Goal: Task Accomplishment & Management: Manage account settings

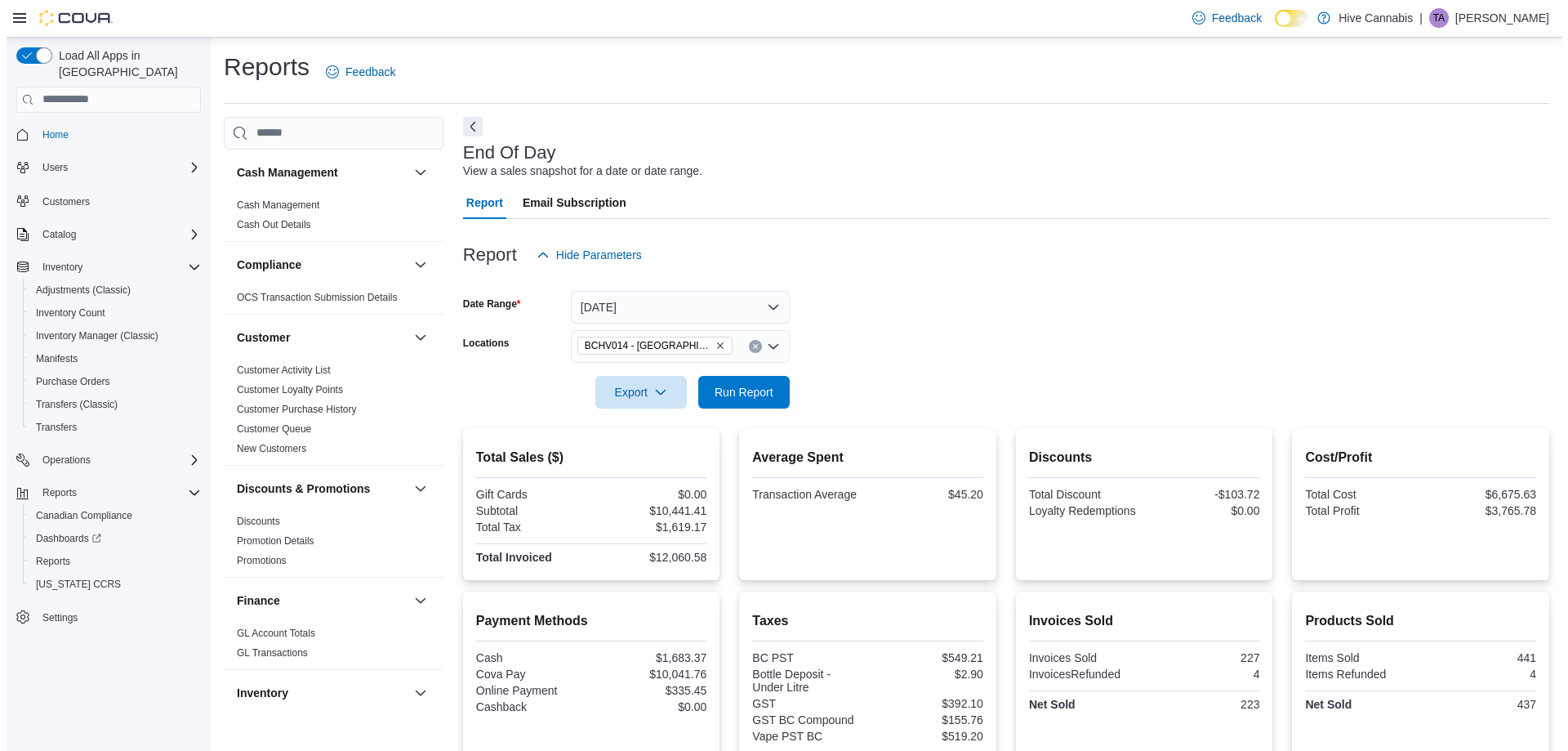
scroll to position [817, 0]
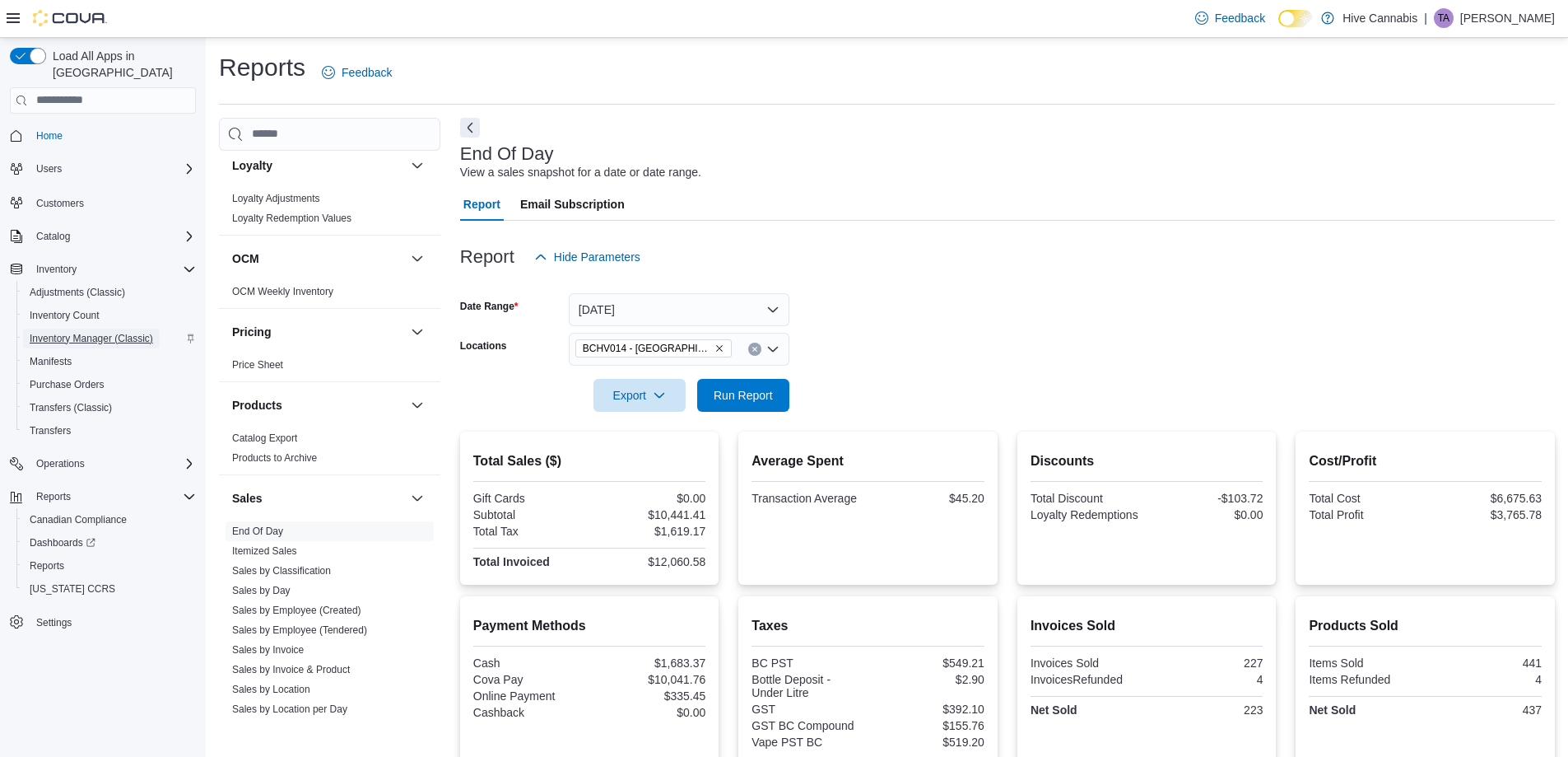
click at [95, 332] on span "Inventory Manager (Classic)" at bounding box center [91, 338] width 124 height 13
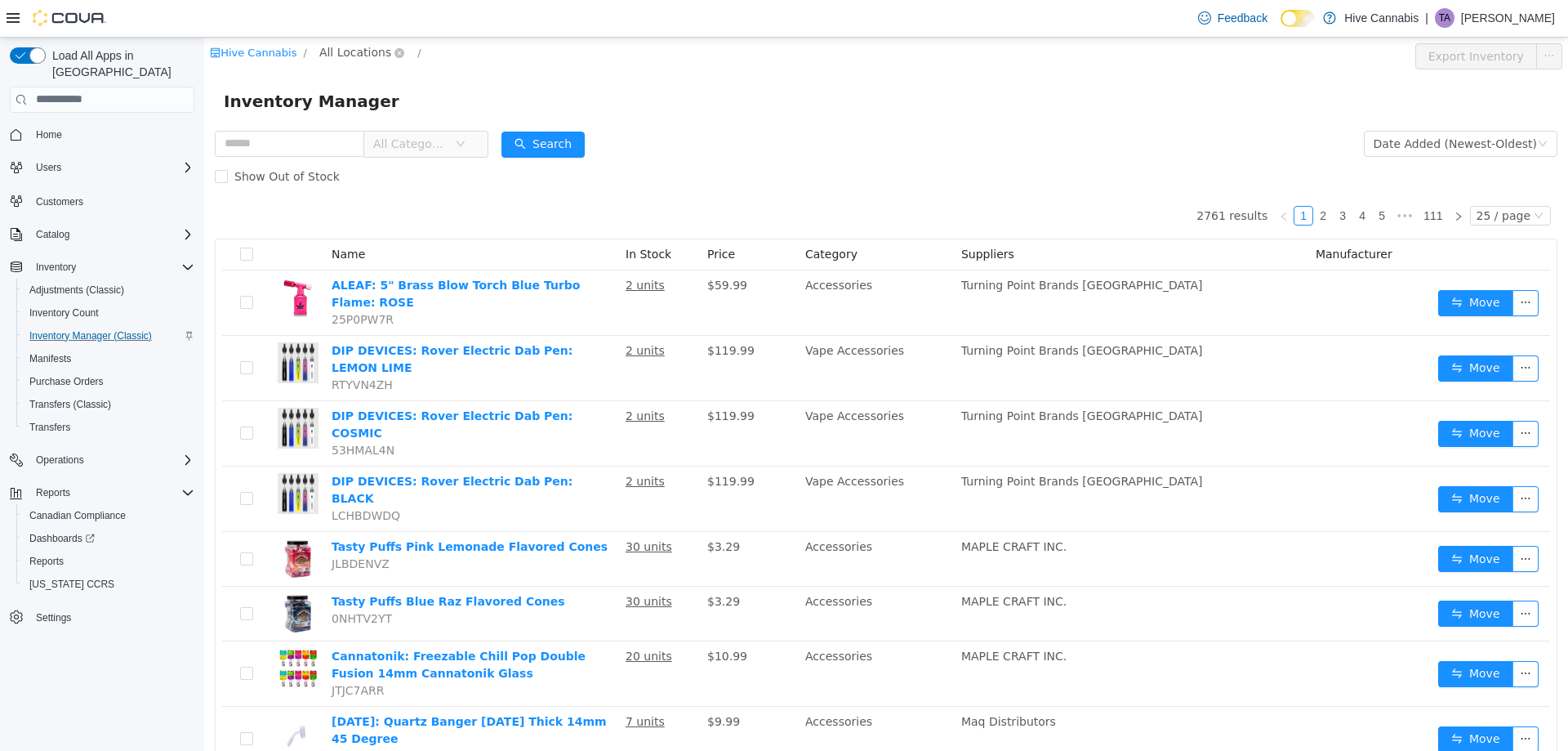
click at [359, 50] on span "All Locations" at bounding box center [355, 51] width 72 height 18
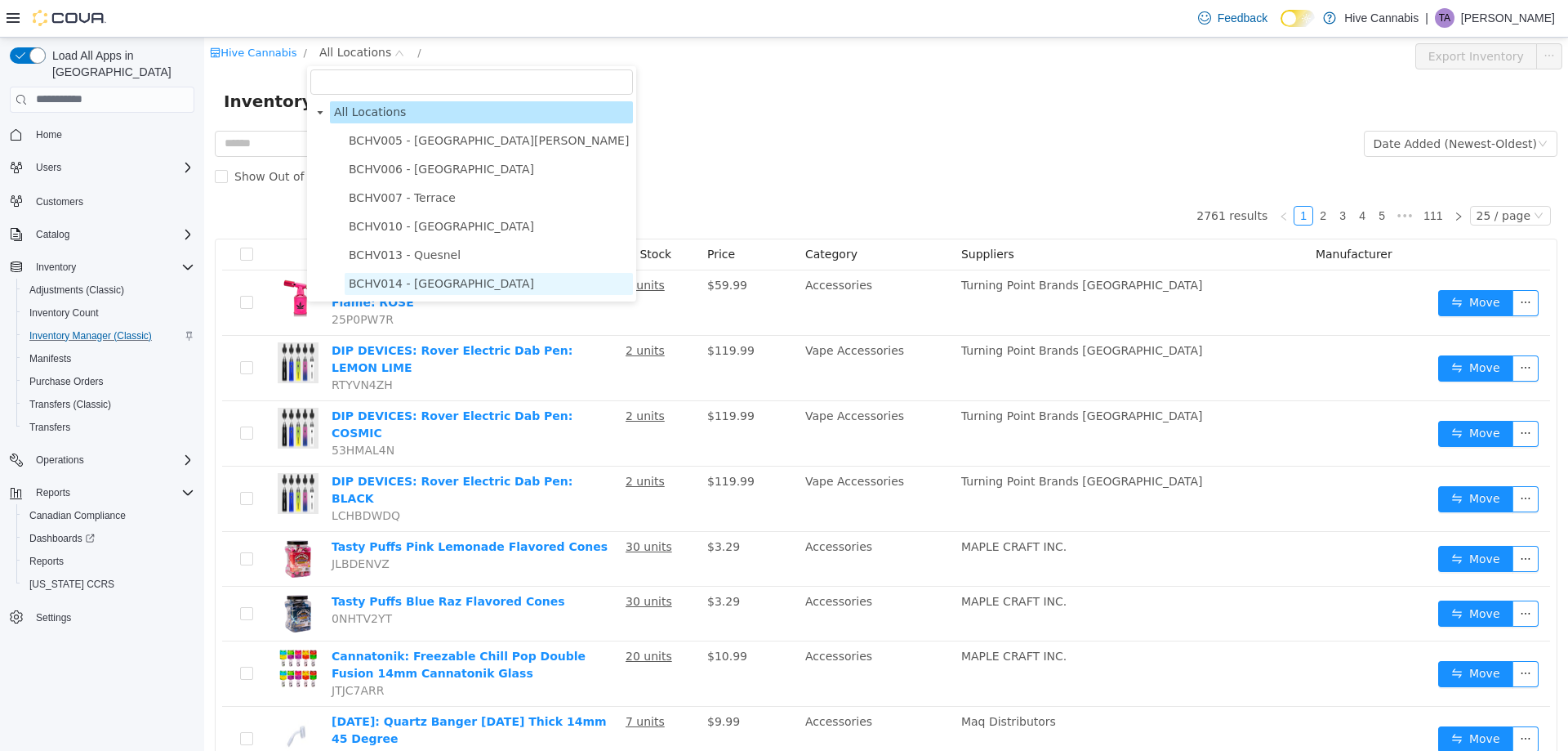
click at [399, 280] on span "BCHV014 - [GEOGRAPHIC_DATA]" at bounding box center [441, 282] width 185 height 13
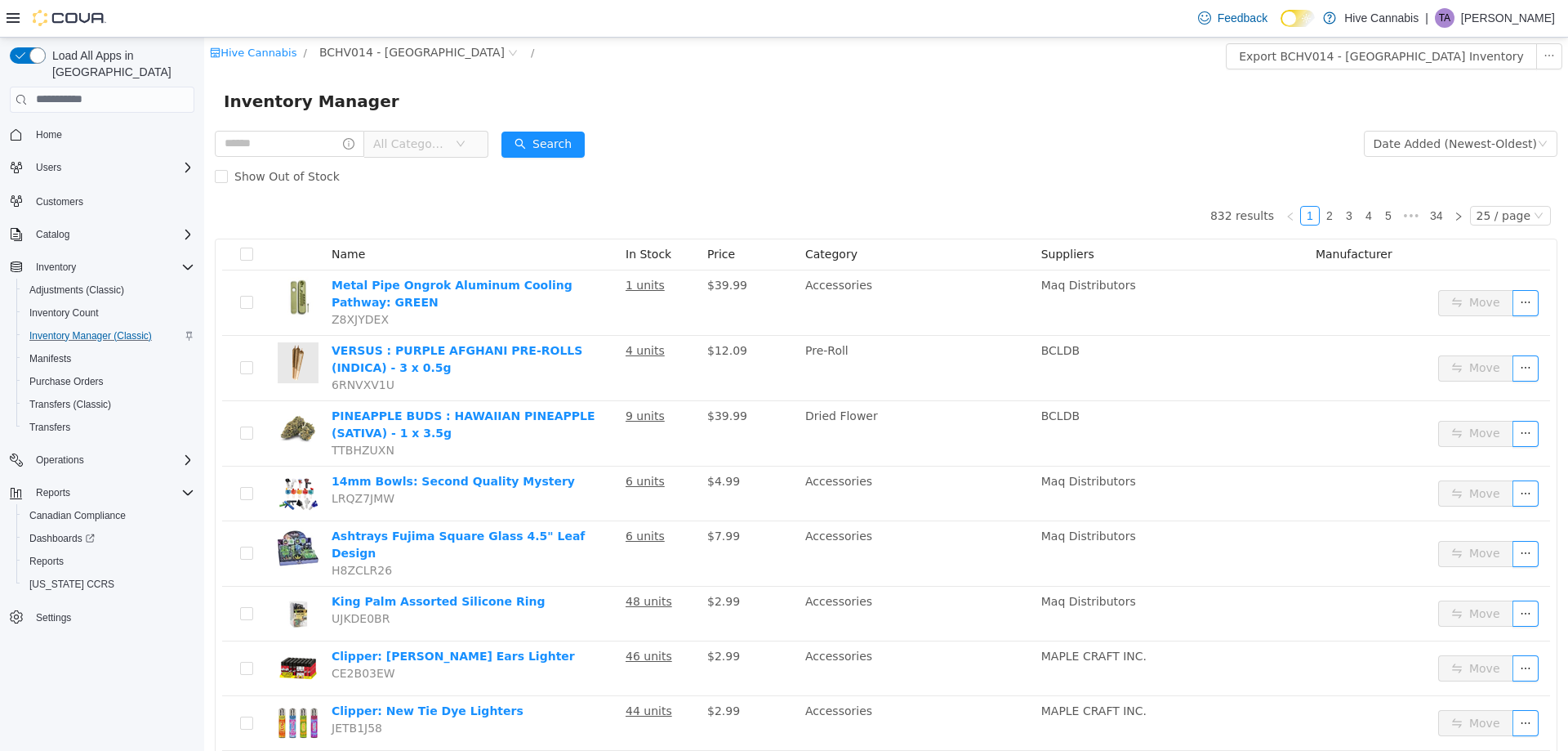
click at [432, 137] on span "All Categories" at bounding box center [410, 143] width 74 height 17
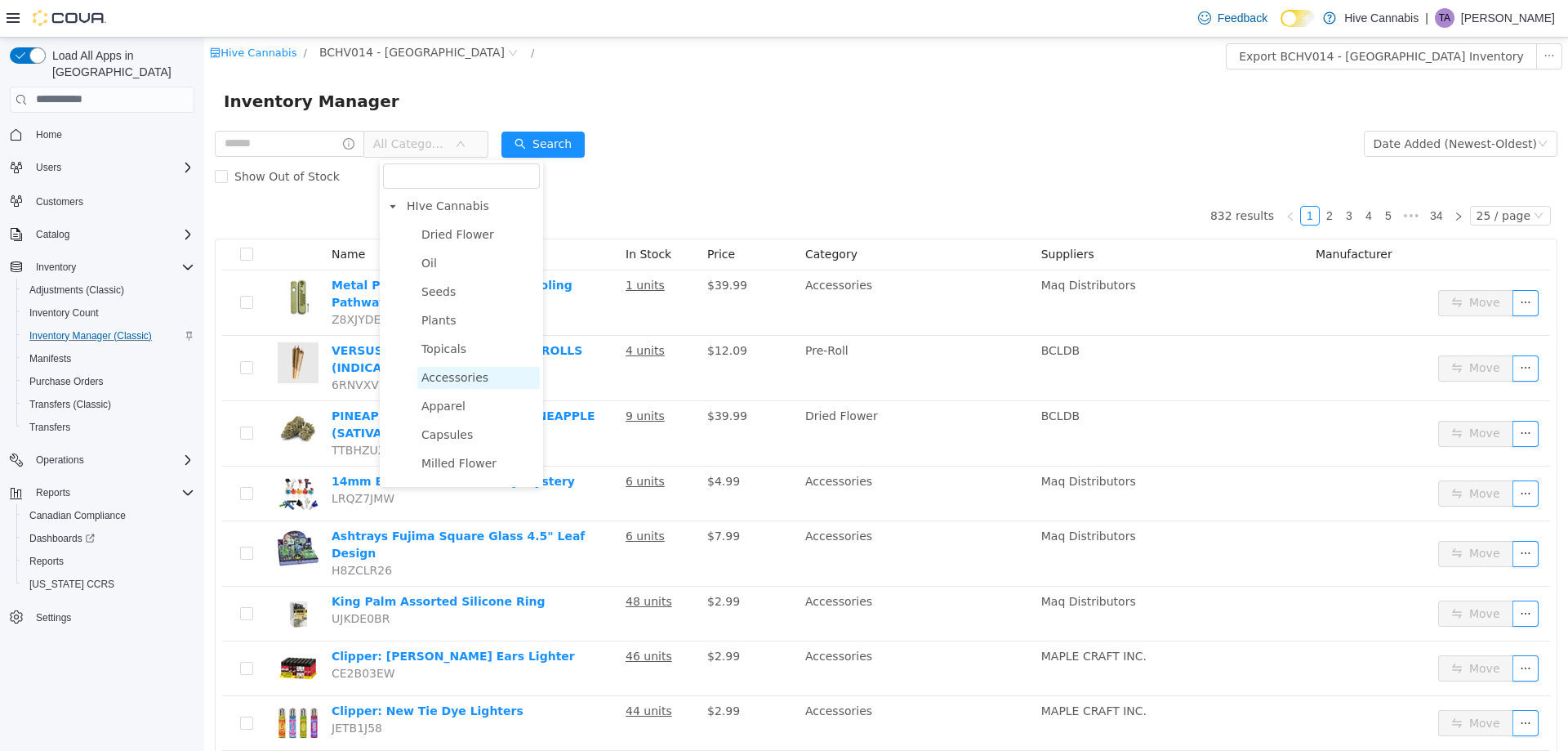
click at [451, 383] on span "Accessories" at bounding box center [454, 376] width 67 height 13
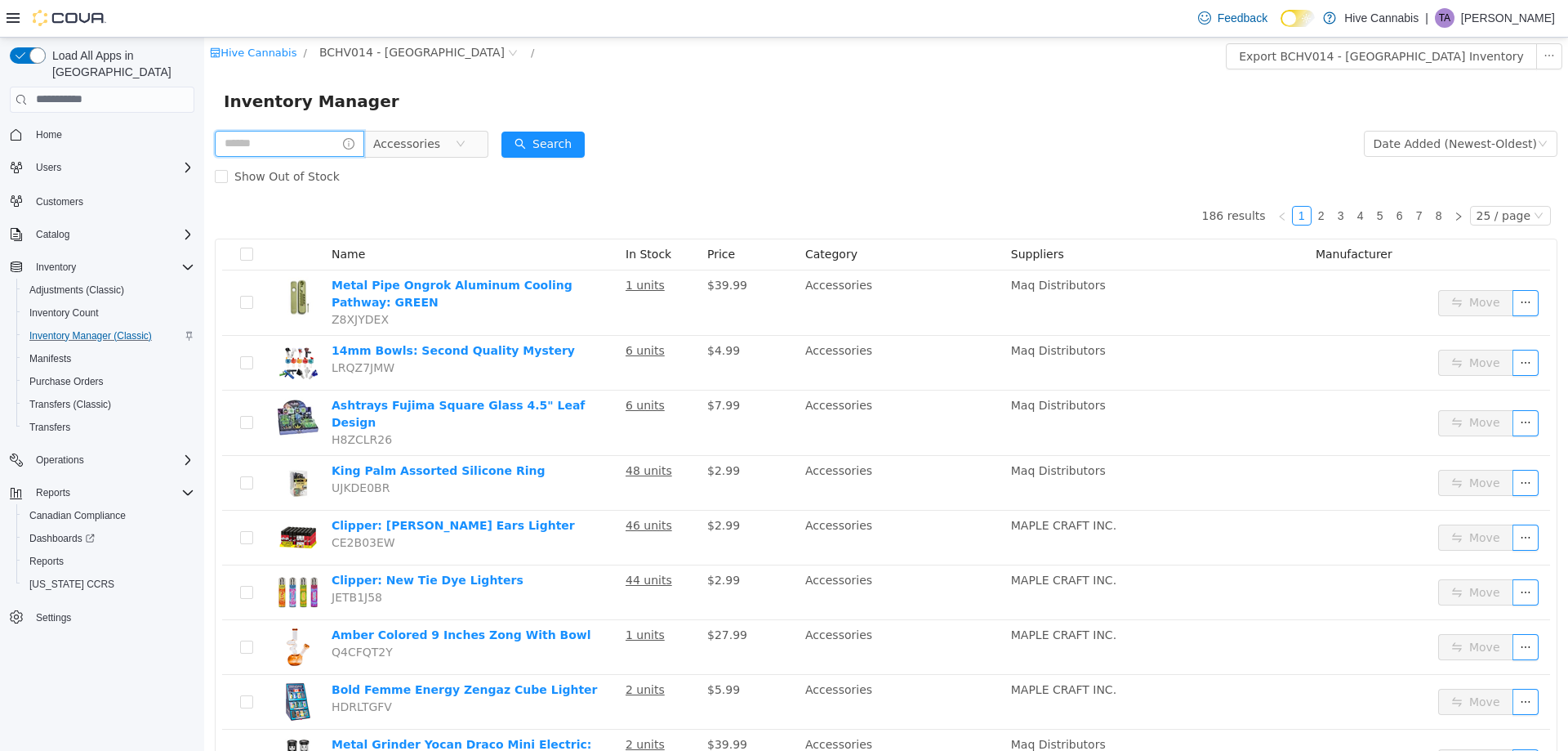
click at [308, 139] on input "text" at bounding box center [290, 143] width 150 height 26
drag, startPoint x: 594, startPoint y: 147, endPoint x: 606, endPoint y: 140, distance: 13.9
click at [594, 146] on button "Search" at bounding box center [559, 144] width 84 height 26
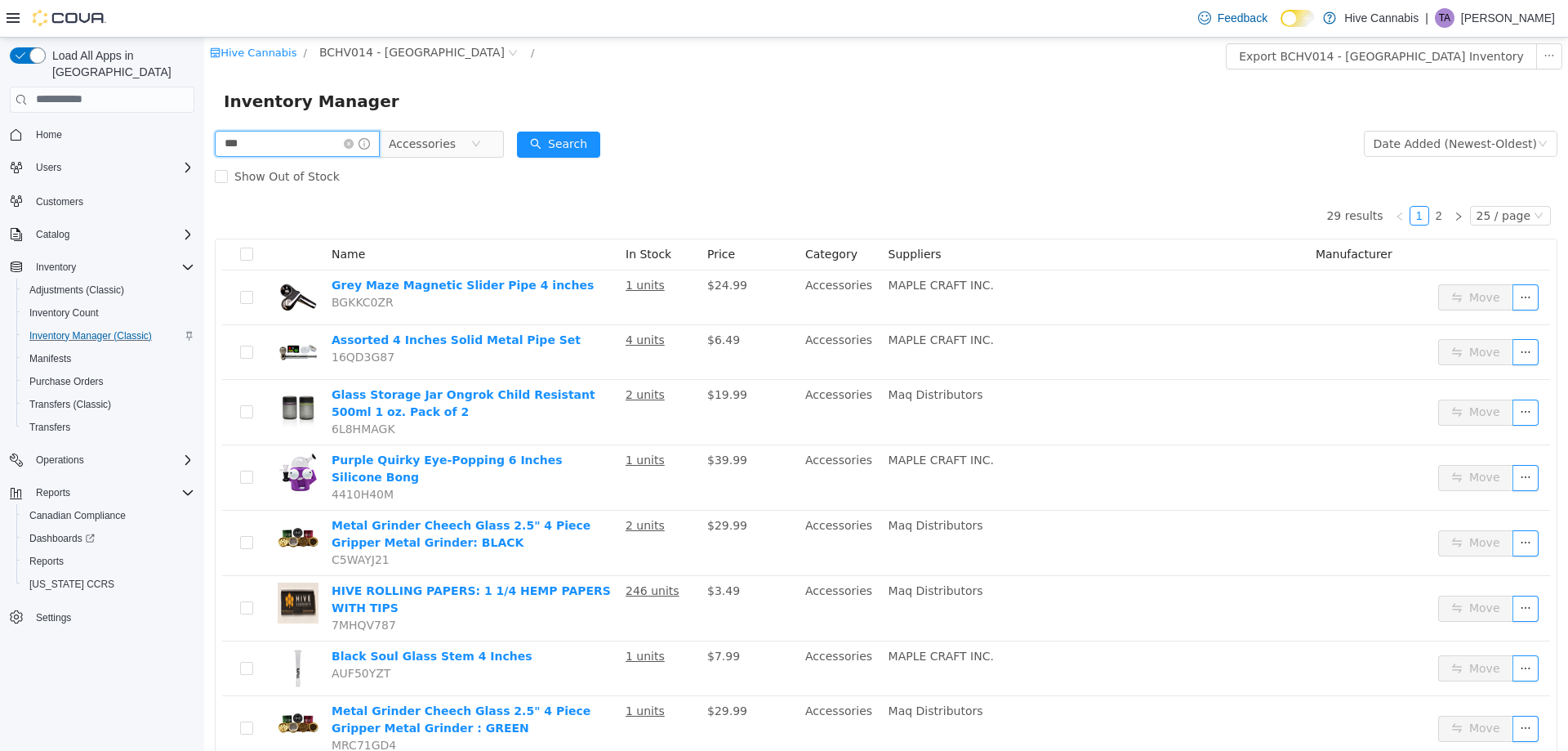
drag, startPoint x: 291, startPoint y: 139, endPoint x: 192, endPoint y: 149, distance: 99.5
click at [204, 149] on html "Hive Cannabis / BCHV014 - [GEOGRAPHIC_DATA] / Export BCHV014 - Abbotsford Inven…" at bounding box center [886, 392] width 1364 height 713
type input "***"
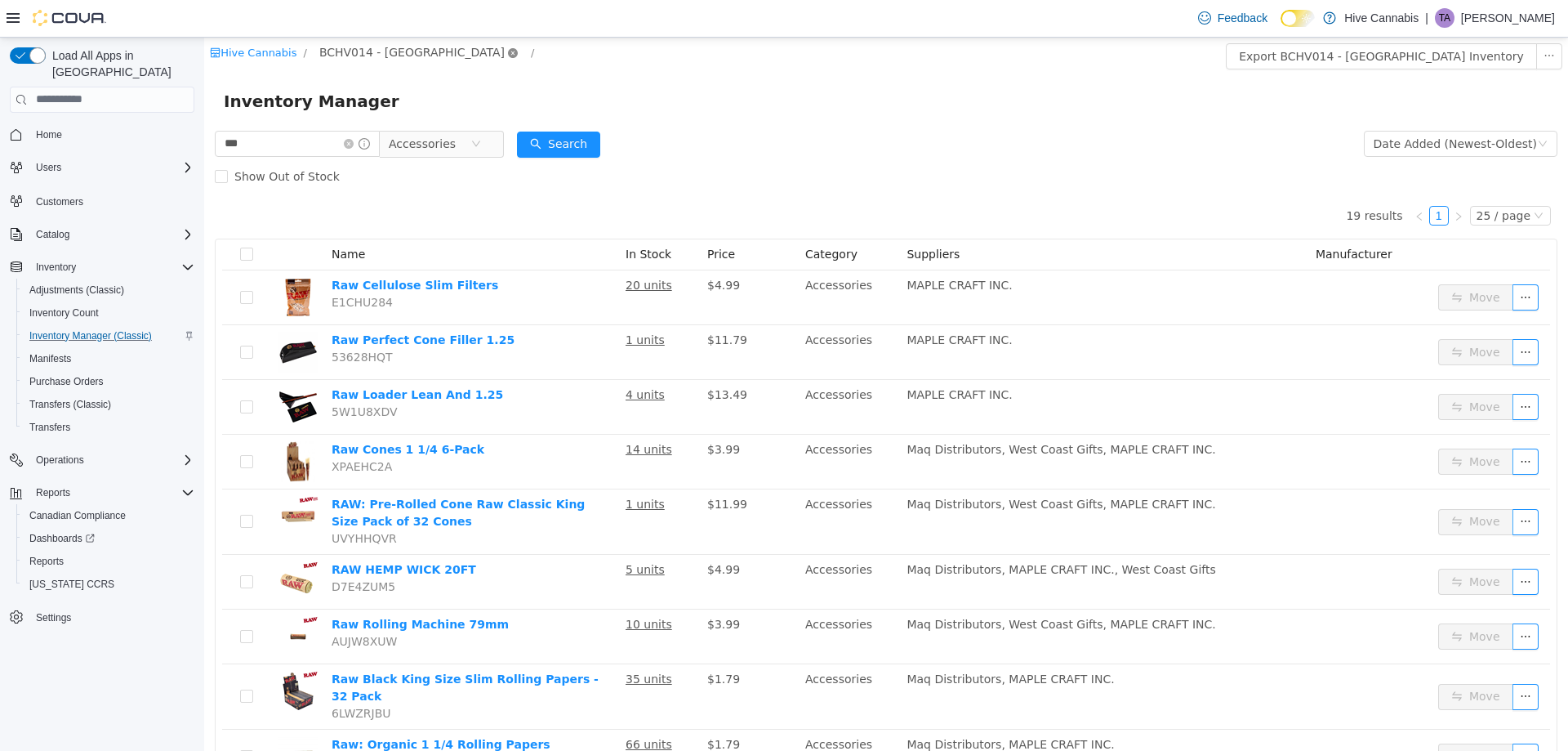
click at [508, 51] on icon "icon: close-circle" at bounding box center [513, 51] width 10 height 10
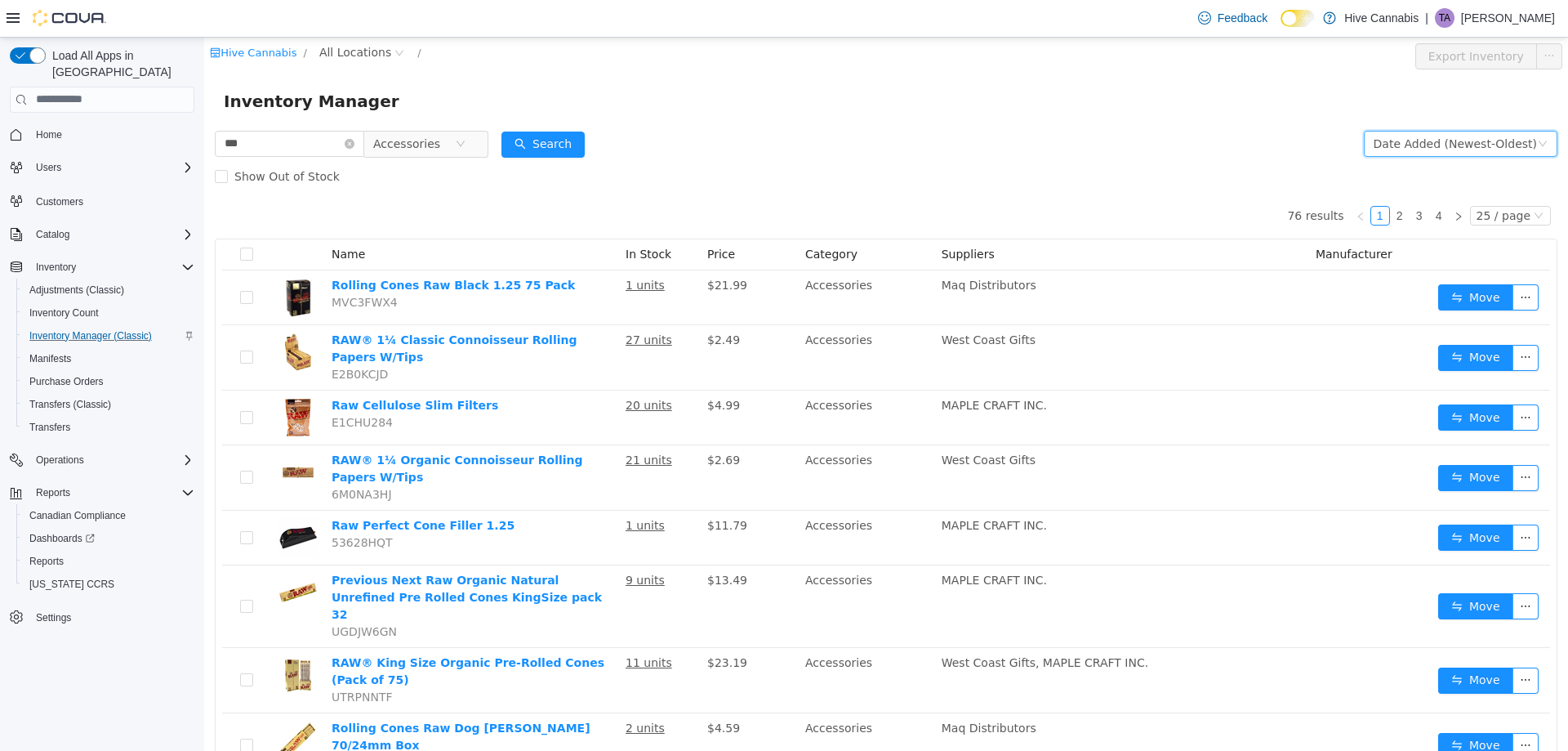
click at [1481, 147] on div "Date Added (Newest-Oldest)" at bounding box center [1456, 143] width 164 height 24
click at [1465, 229] on li "Date Added (Oldest-Newest)" at bounding box center [1453, 228] width 184 height 26
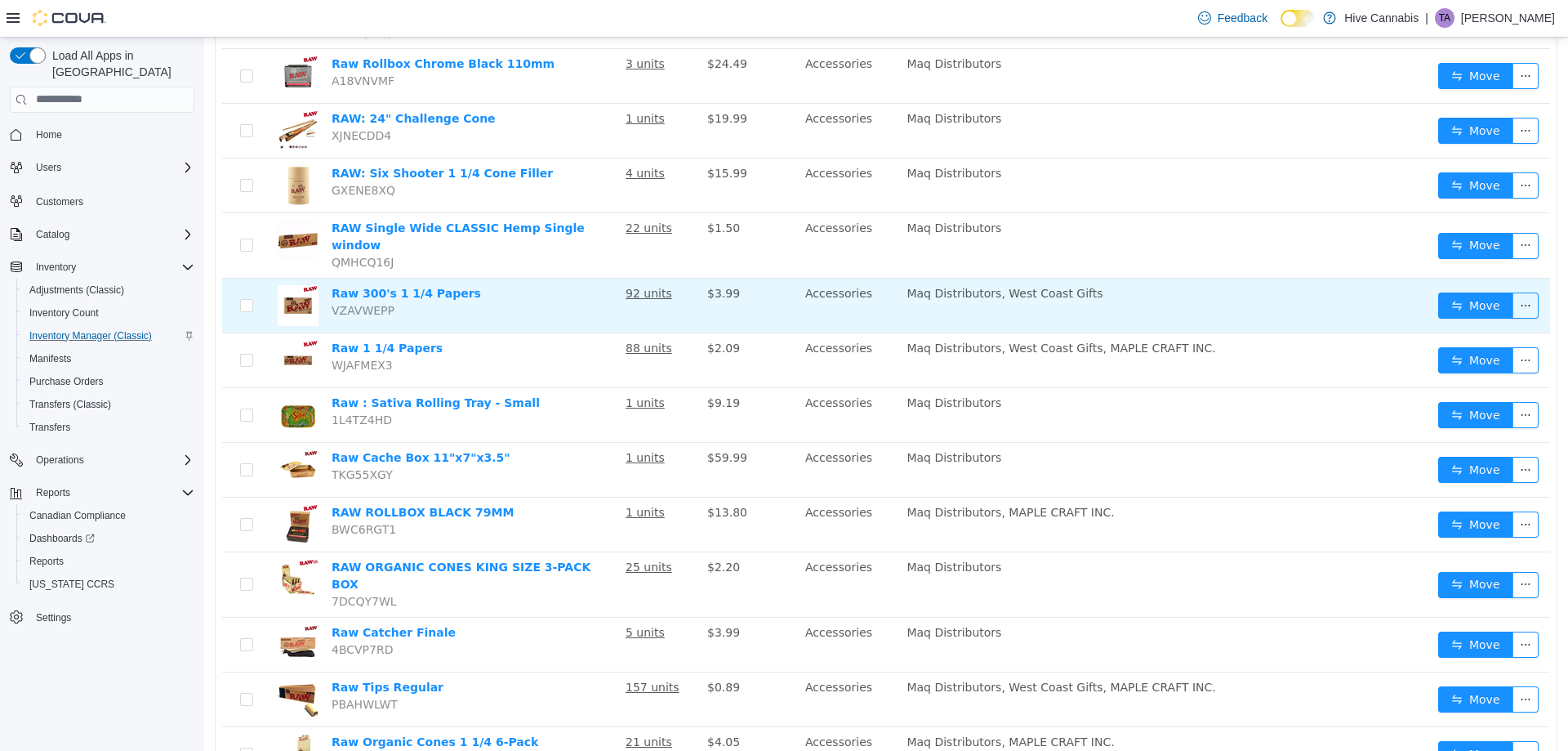
scroll to position [817, 0]
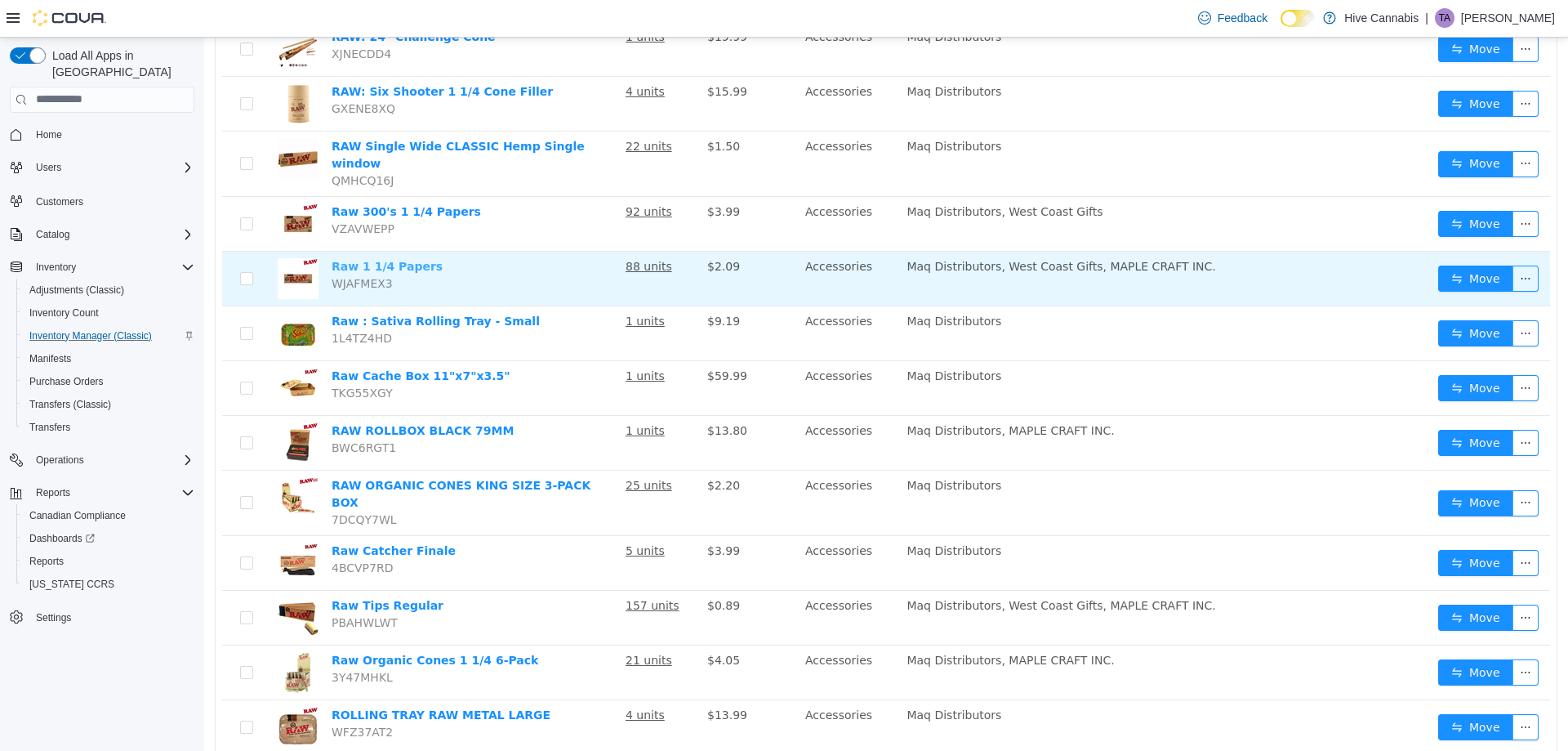
click at [369, 259] on link "Raw 1 1/4 Papers" at bounding box center [387, 265] width 111 height 13
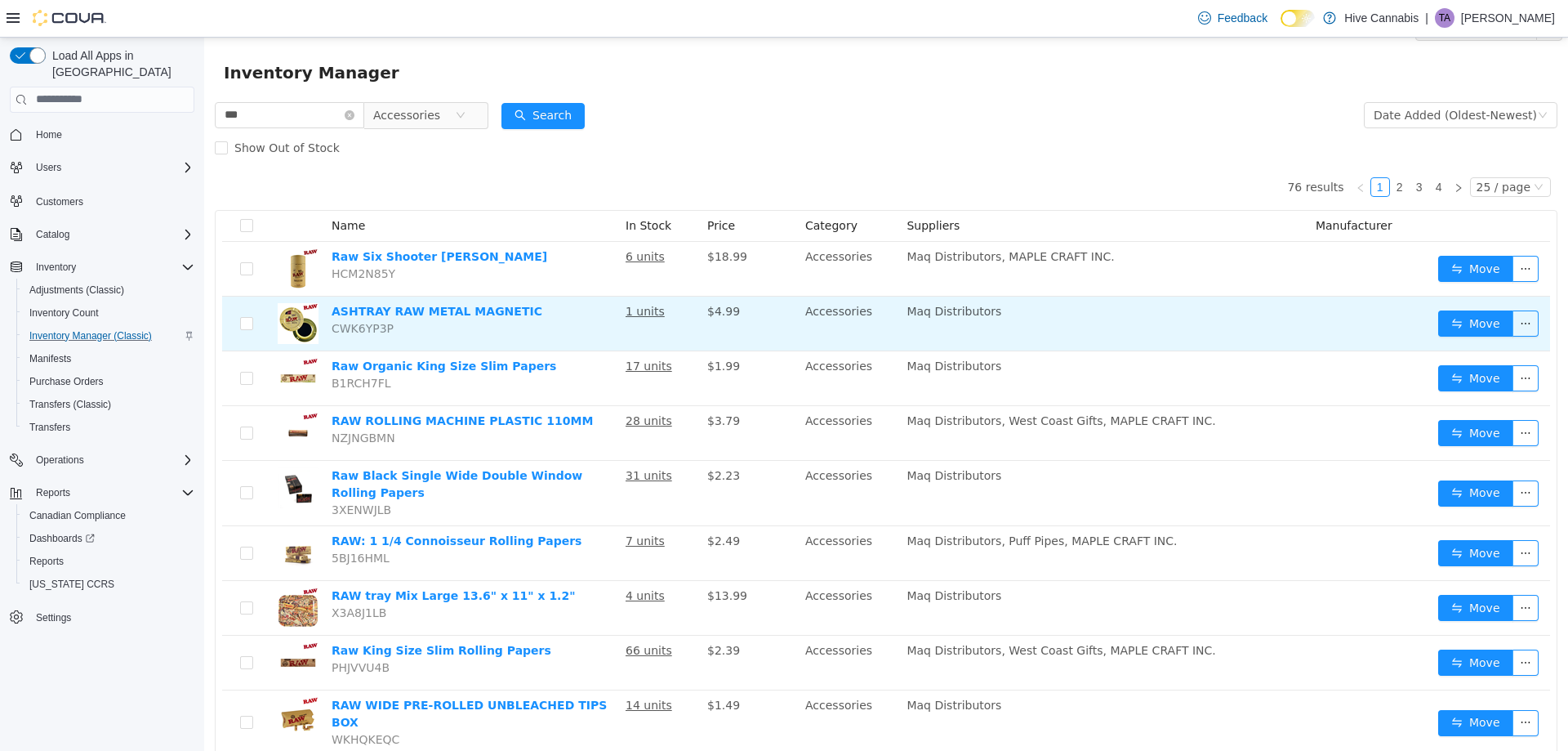
scroll to position [0, 0]
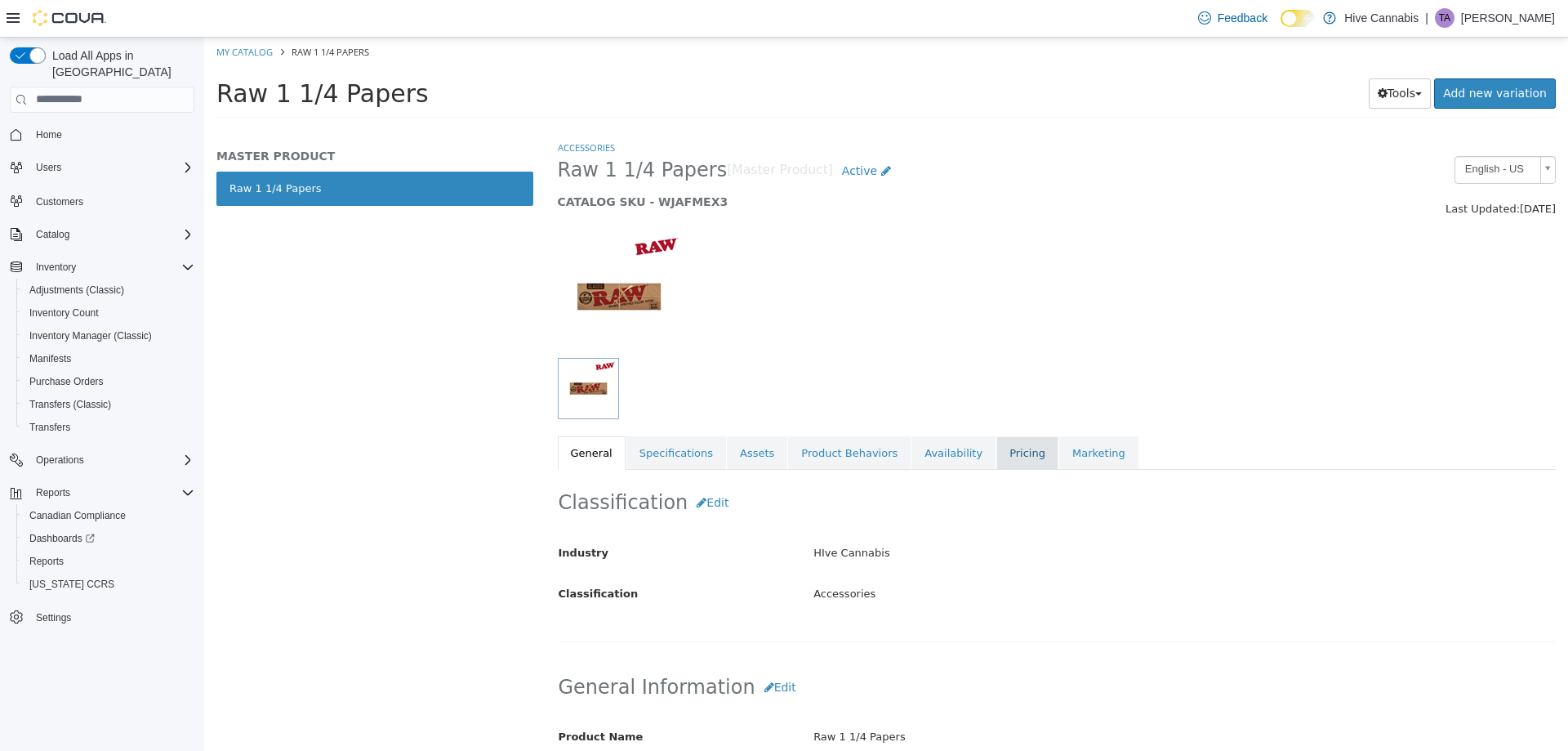
click at [996, 454] on link "Pricing" at bounding box center [1027, 452] width 62 height 34
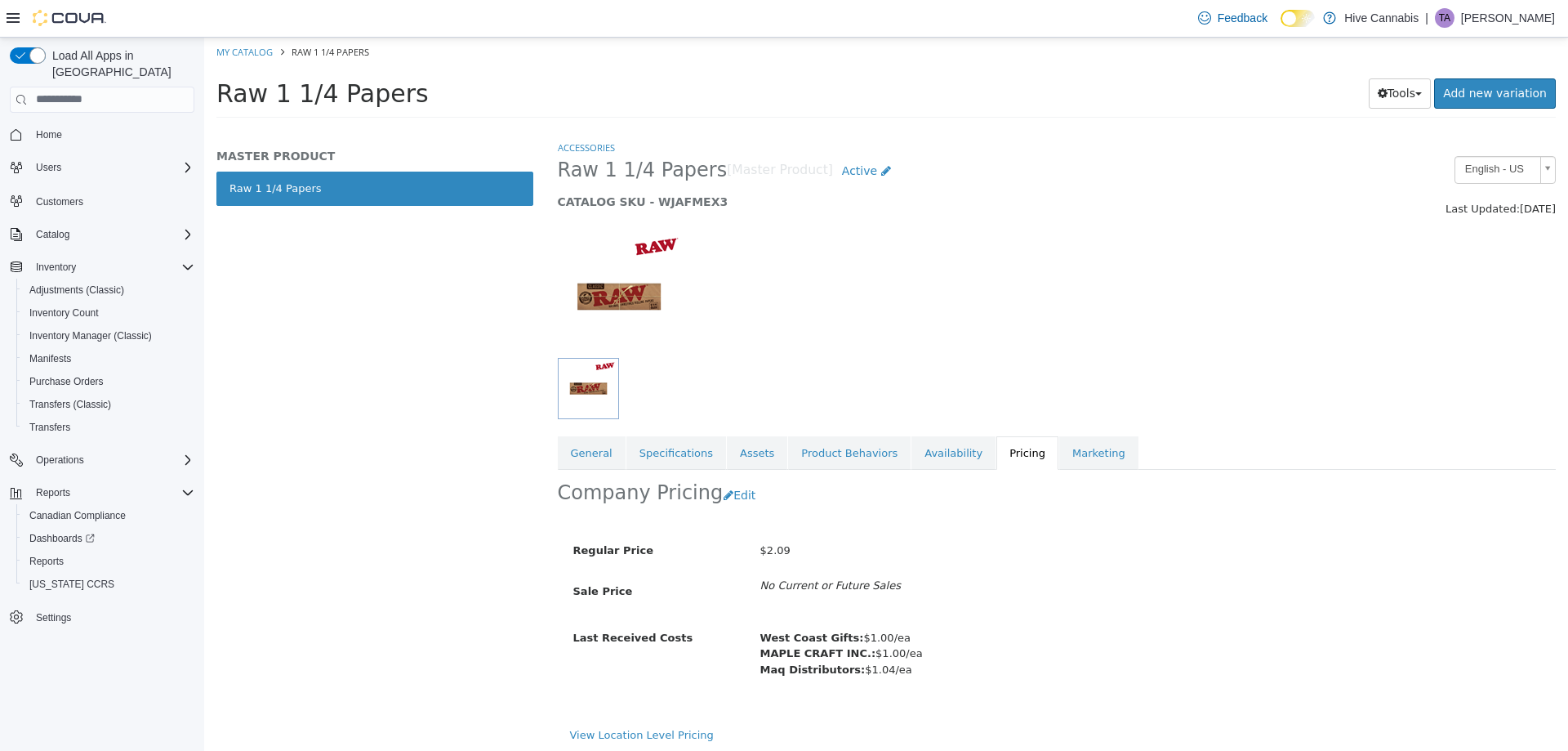
scroll to position [5, 0]
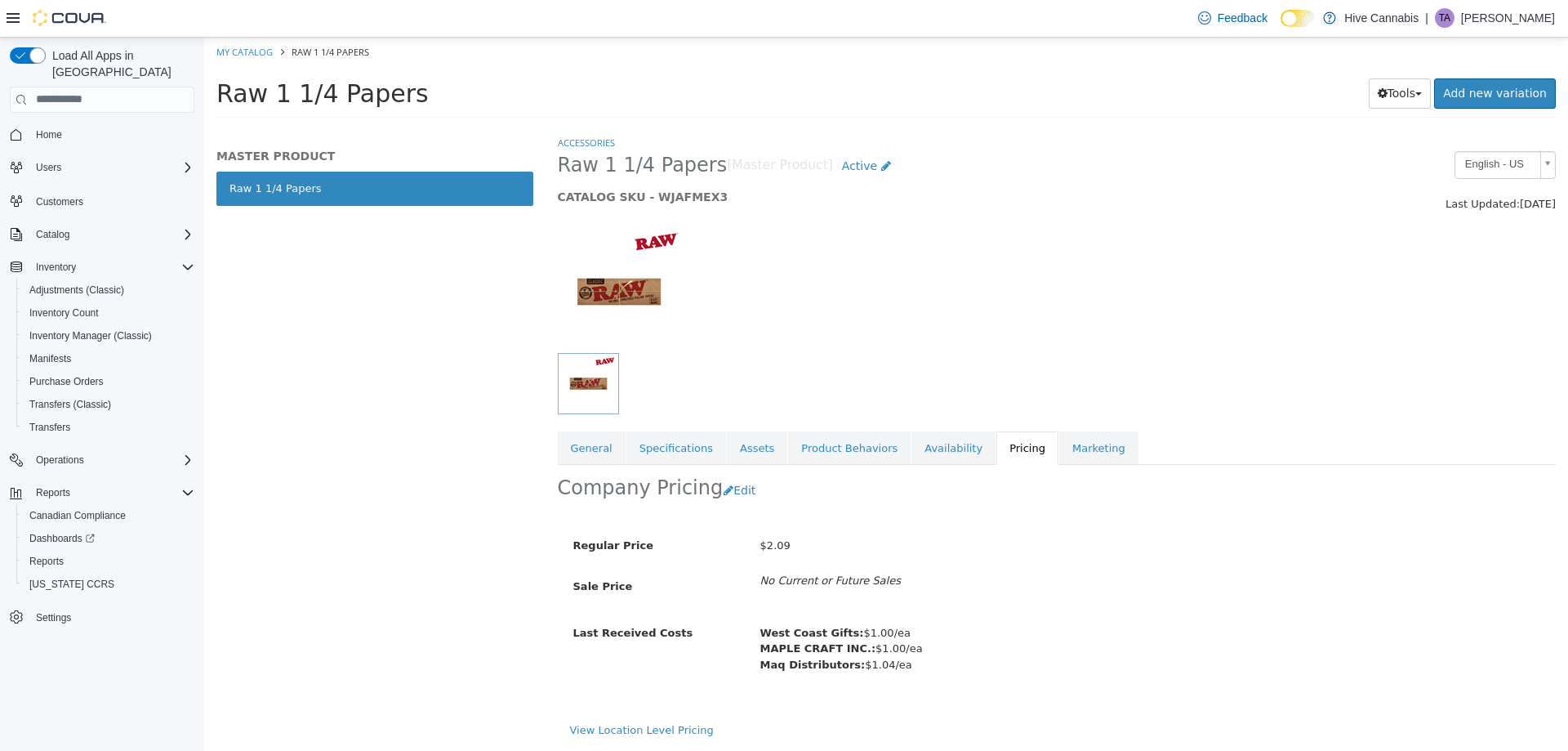
drag, startPoint x: 323, startPoint y: 344, endPoint x: 325, endPoint y: 335, distance: 9.2
click at [324, 343] on div "MASTER PRODUCT Raw 1 1/4 Papers" at bounding box center [375, 445] width 341 height 611
click at [658, 731] on link "View Location Level Pricing" at bounding box center [641, 729] width 144 height 12
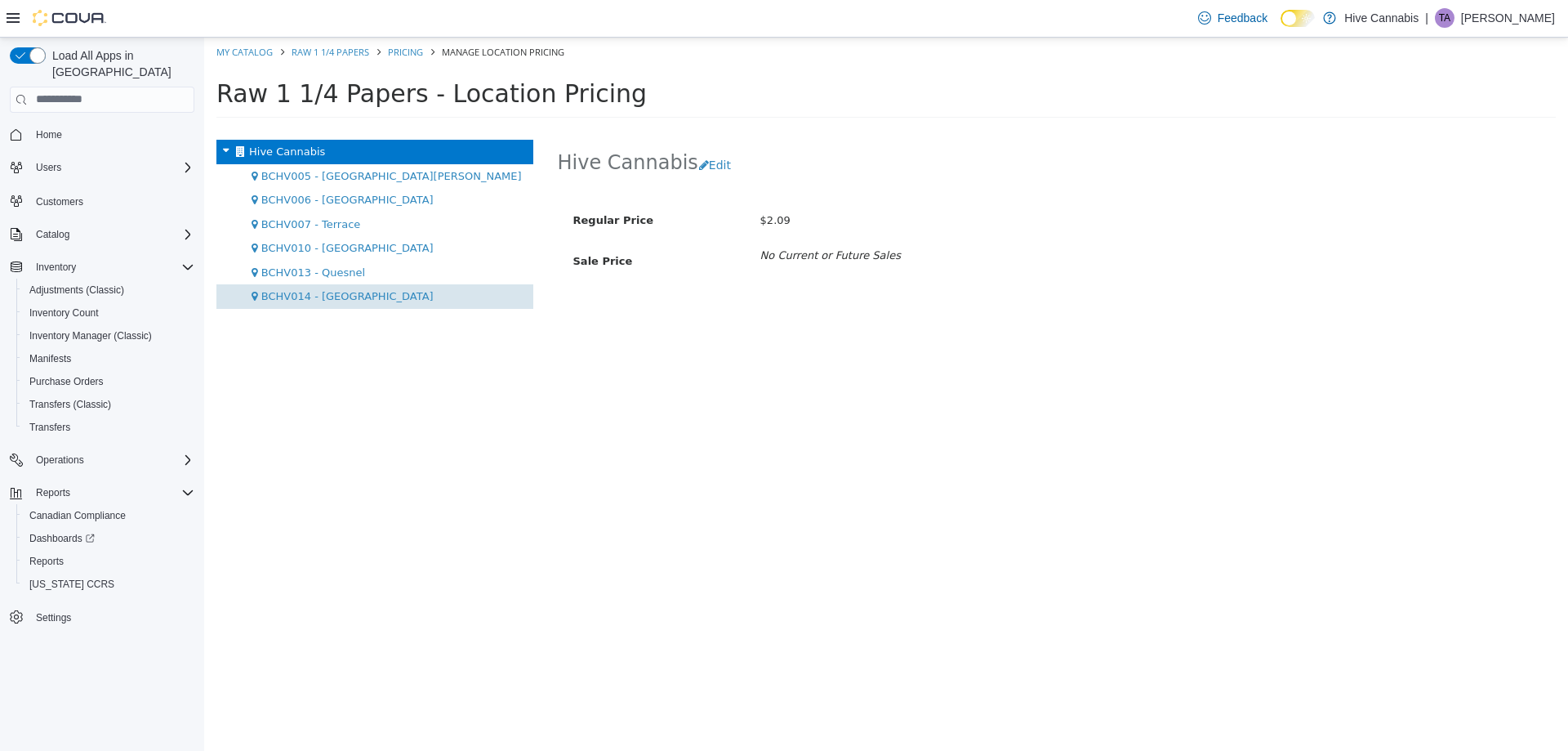
click at [332, 298] on span "BCHV014 - [GEOGRAPHIC_DATA]" at bounding box center [347, 295] width 172 height 12
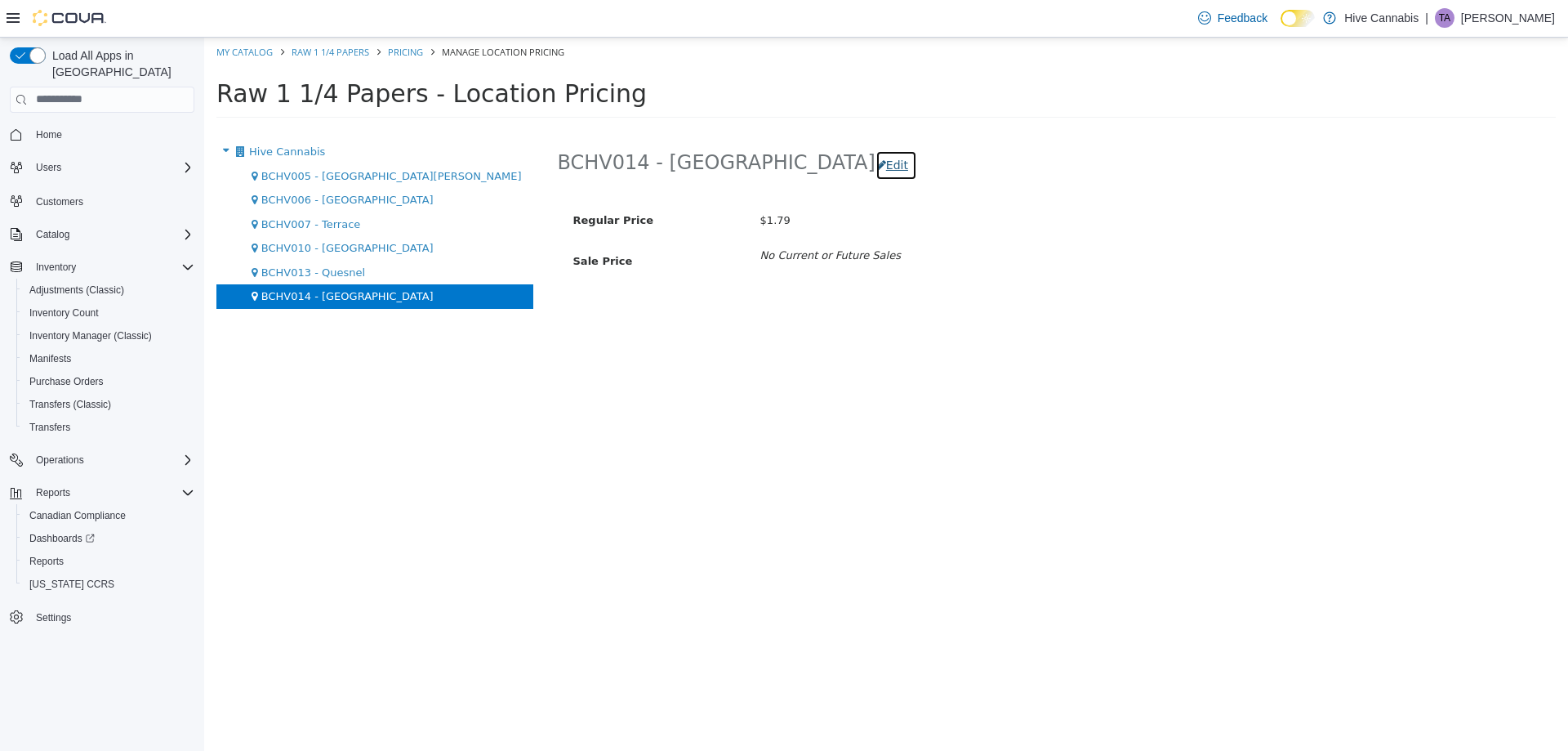
click at [875, 164] on button "Edit" at bounding box center [896, 164] width 42 height 30
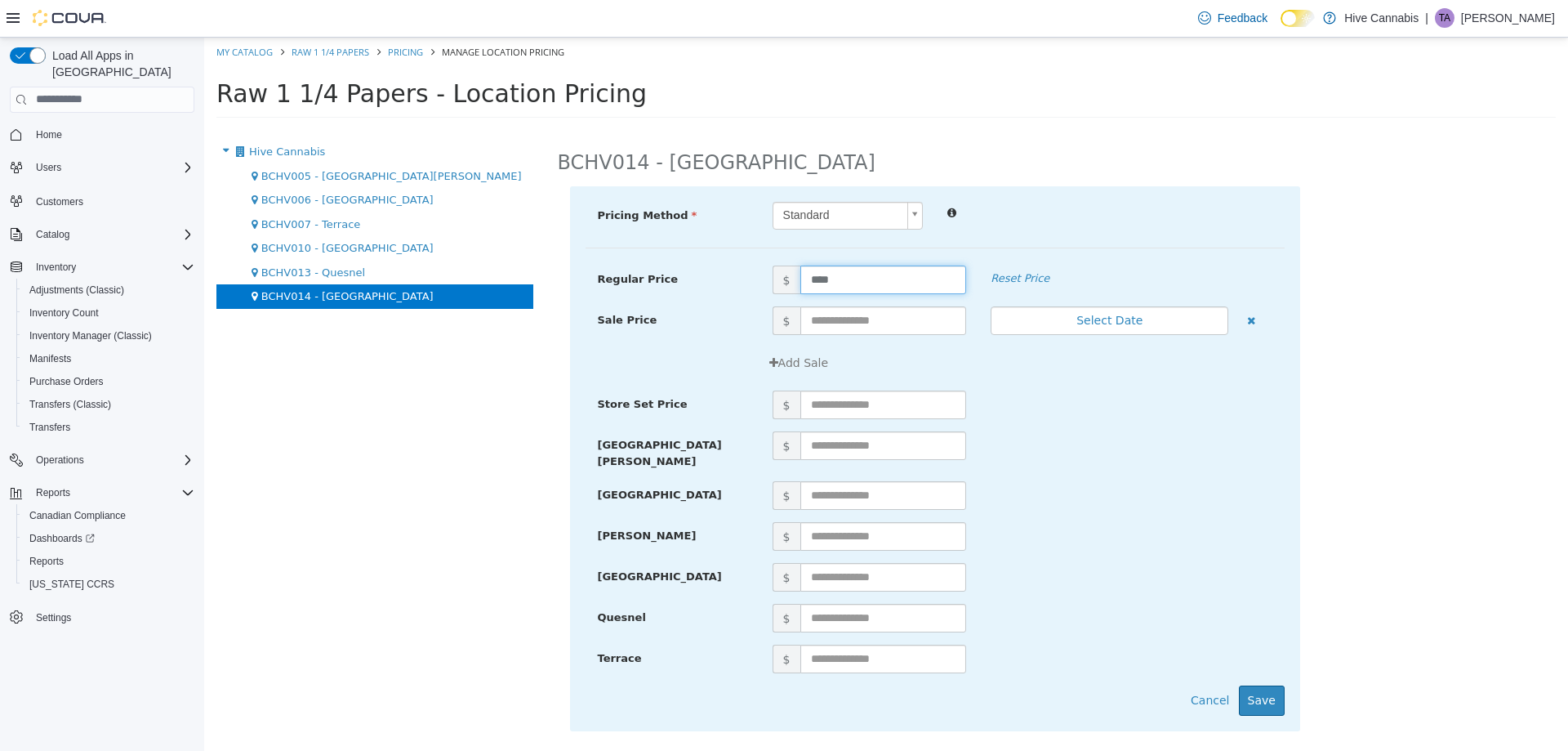
click at [703, 265] on div "Regular Price $ **** Reset Price Sale Price $ Select Date (UTC-7) Vancouver Add…" at bounding box center [935, 265] width 699 height 0
